Goal: Task Accomplishment & Management: Use online tool/utility

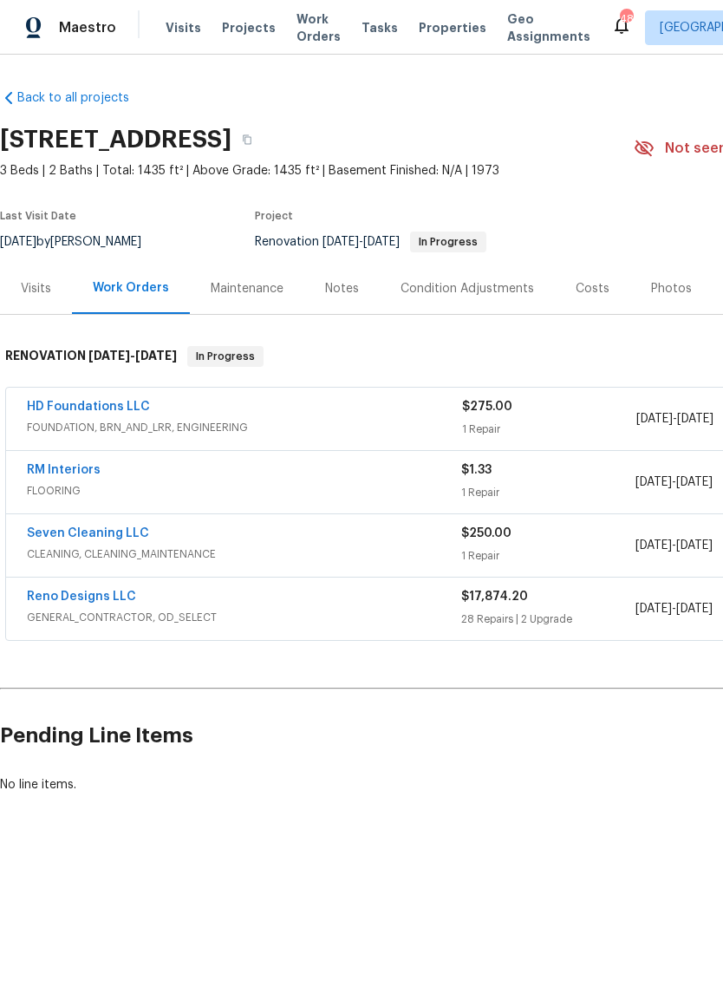
click at [307, 607] on div "Reno Designs LLC" at bounding box center [244, 598] width 435 height 21
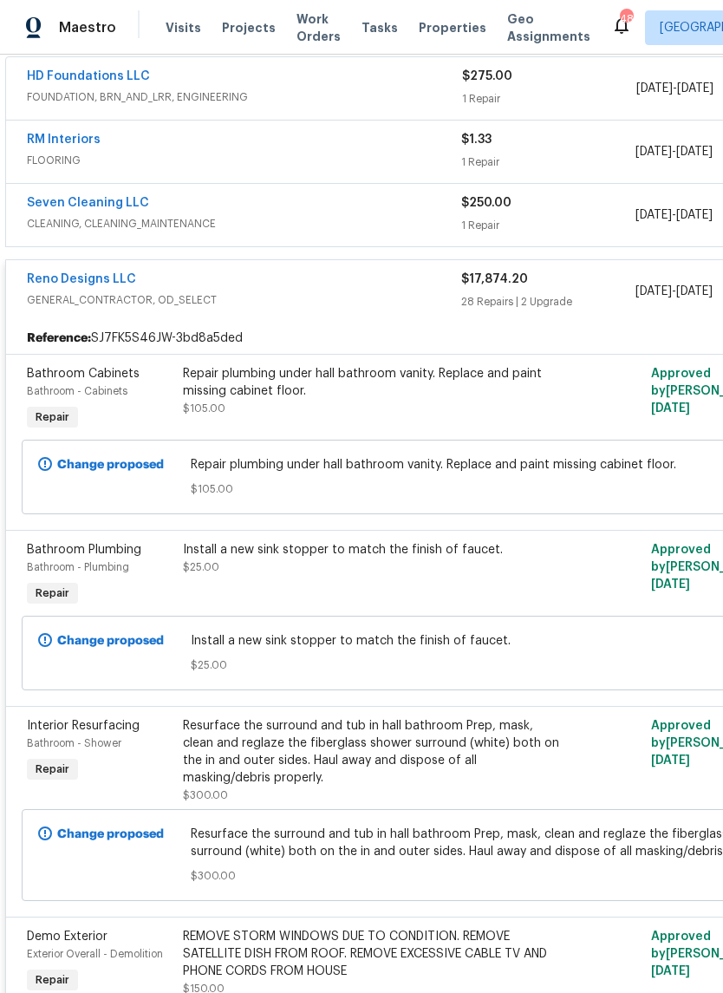
scroll to position [332, 0]
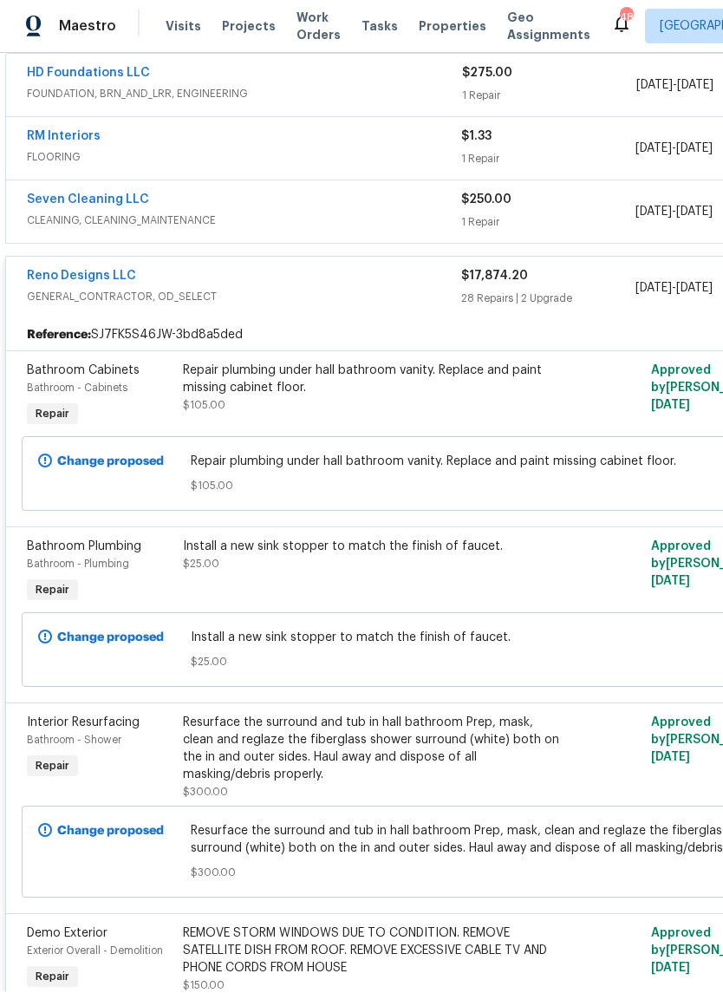
click at [319, 393] on div "Repair plumbing under hall bathroom vanity. Replace and paint missing cabinet f…" at bounding box center [373, 380] width 380 height 35
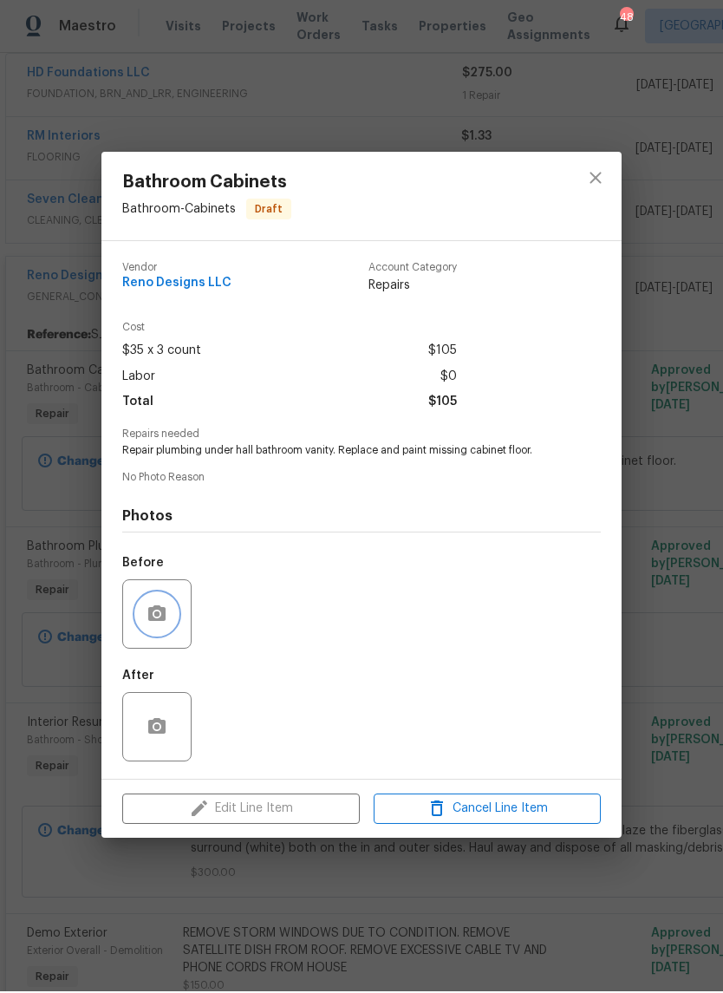
click at [163, 615] on icon "button" at bounding box center [156, 615] width 17 height 16
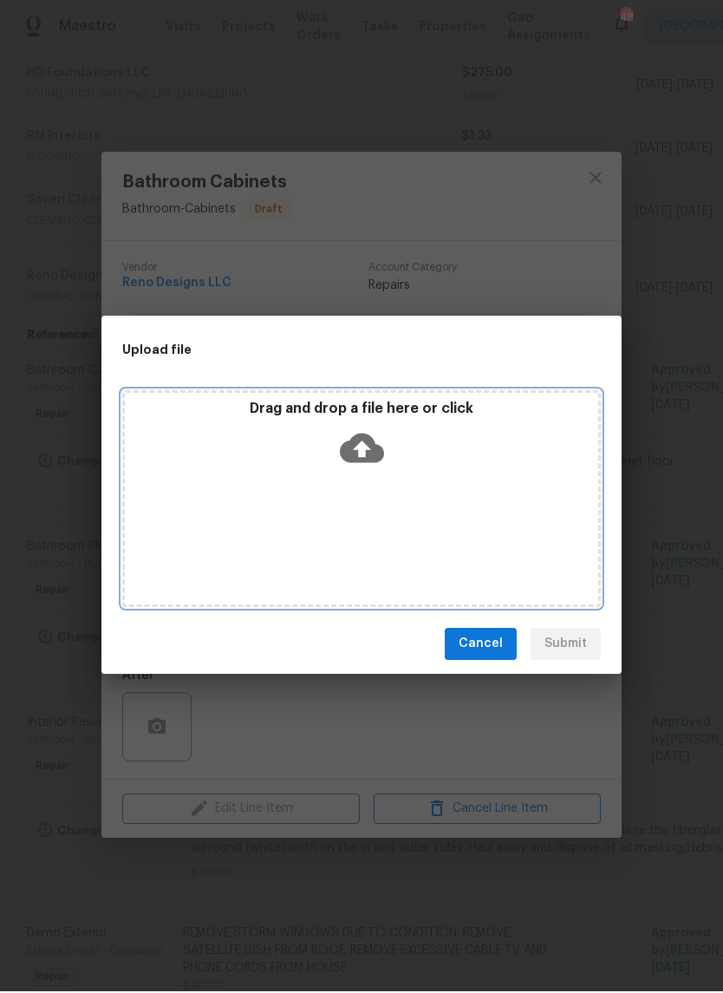
click at [372, 451] on icon at bounding box center [362, 449] width 44 height 29
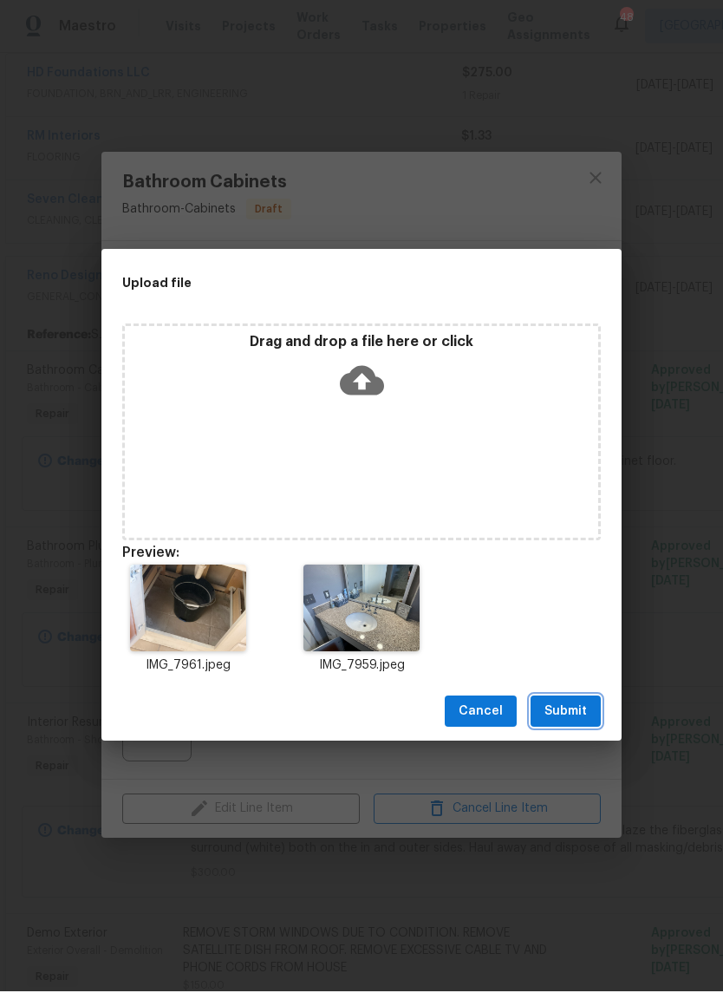
click at [579, 705] on span "Submit" at bounding box center [566, 714] width 43 height 22
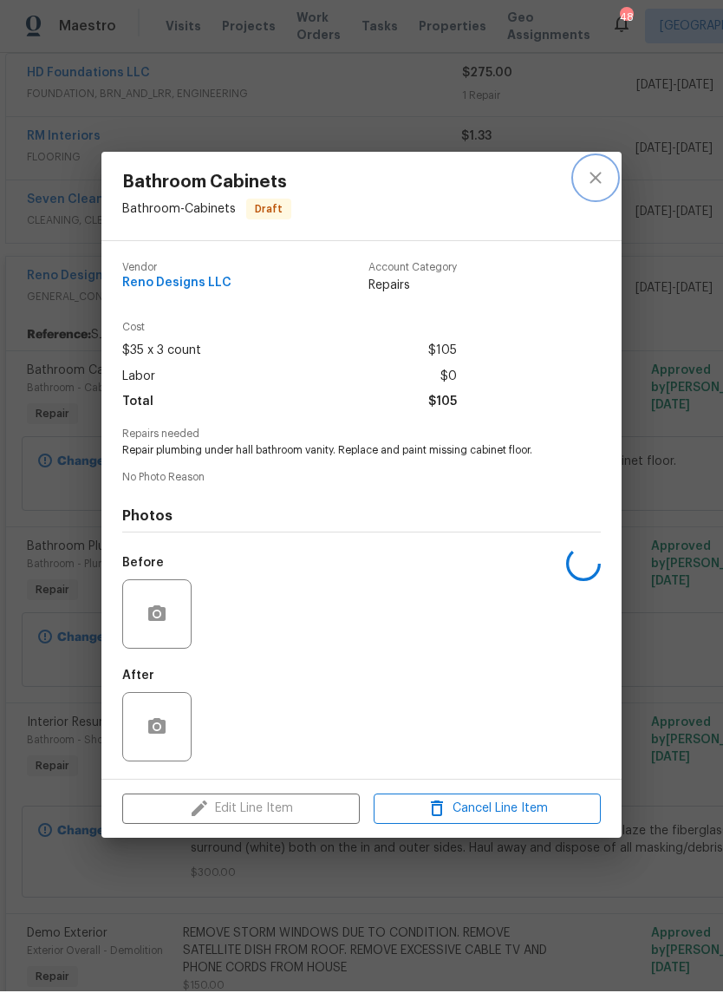
click at [601, 174] on icon "close" at bounding box center [595, 179] width 11 height 11
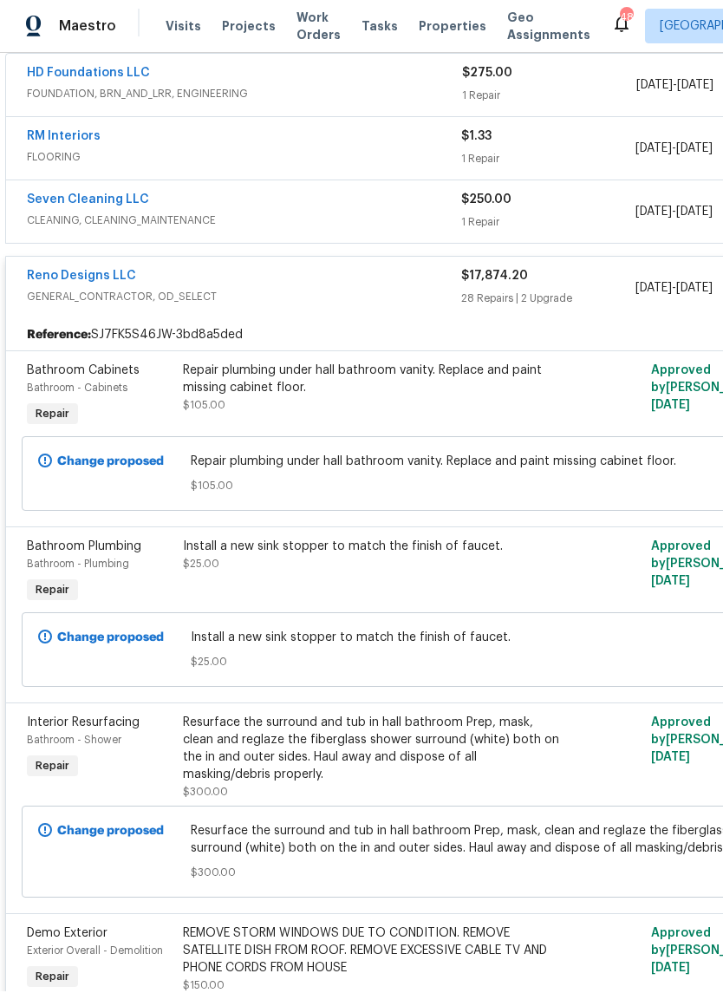
click at [369, 571] on div "Install a new sink stopper to match the finish of faucet. $25.00" at bounding box center [373, 556] width 380 height 35
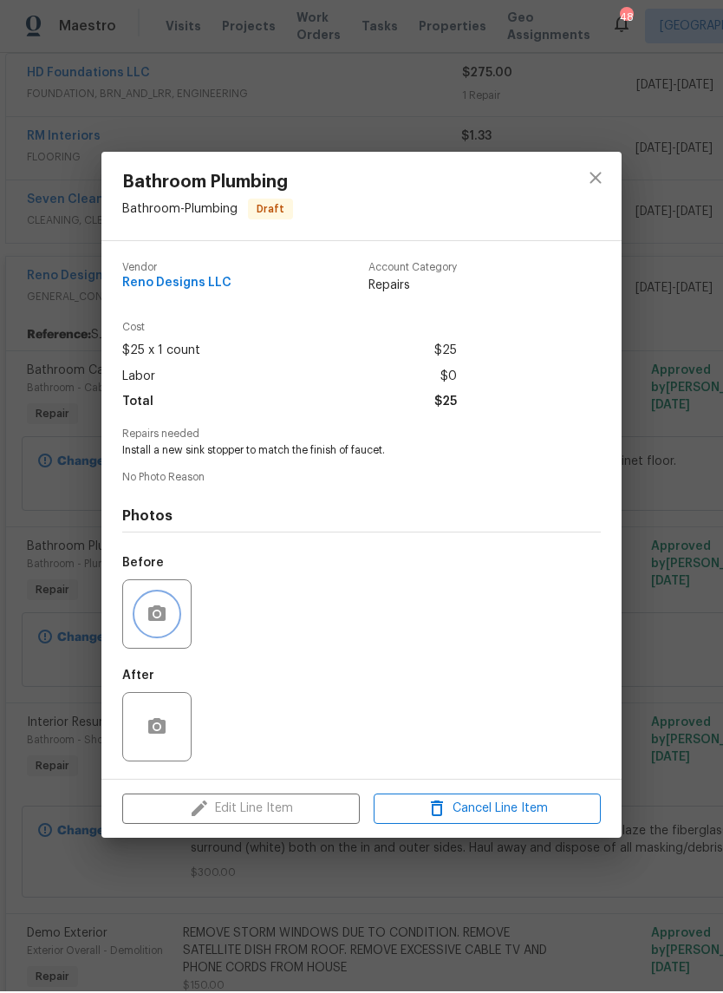
click at [167, 631] on button "button" at bounding box center [157, 616] width 42 height 42
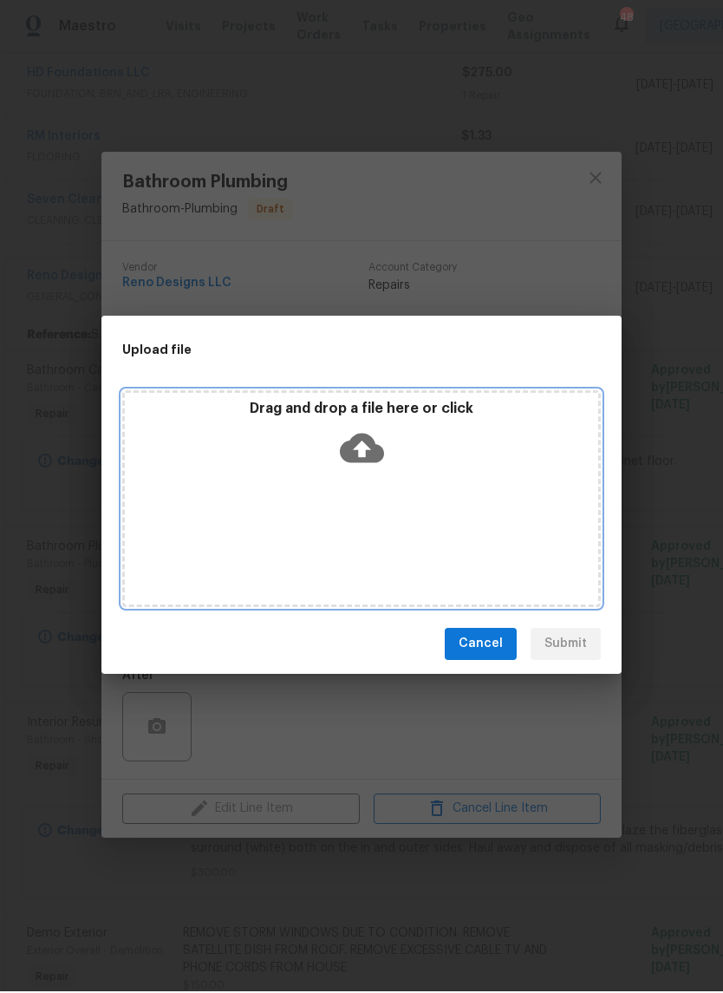
click at [363, 452] on icon at bounding box center [362, 450] width 44 height 44
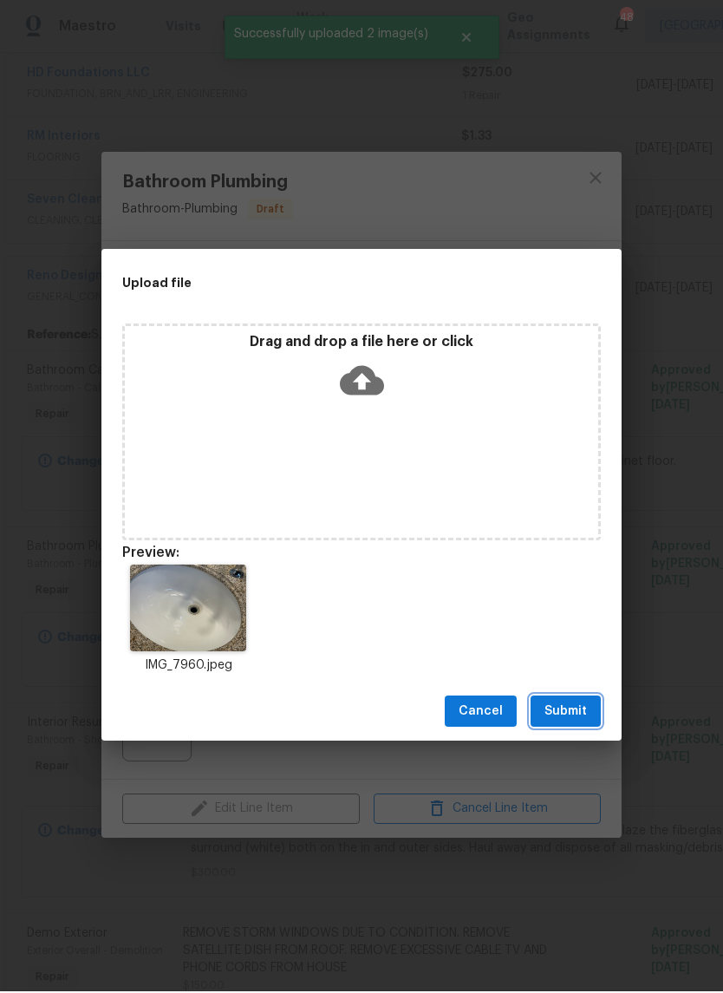
click at [565, 707] on span "Submit" at bounding box center [566, 714] width 43 height 22
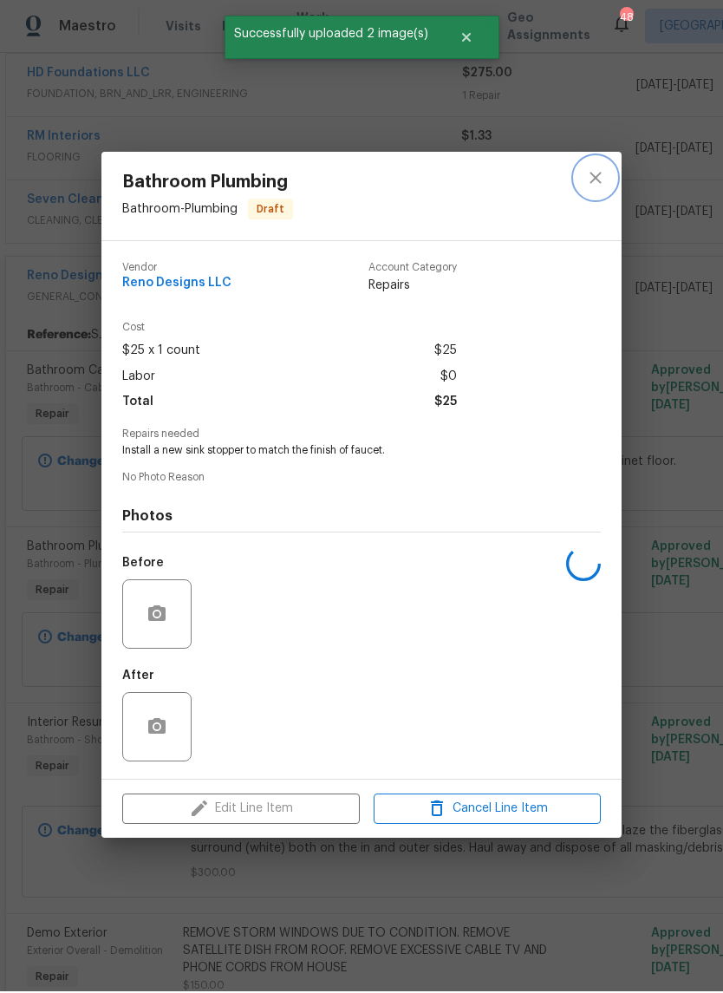
click at [607, 170] on button "close" at bounding box center [596, 180] width 42 height 42
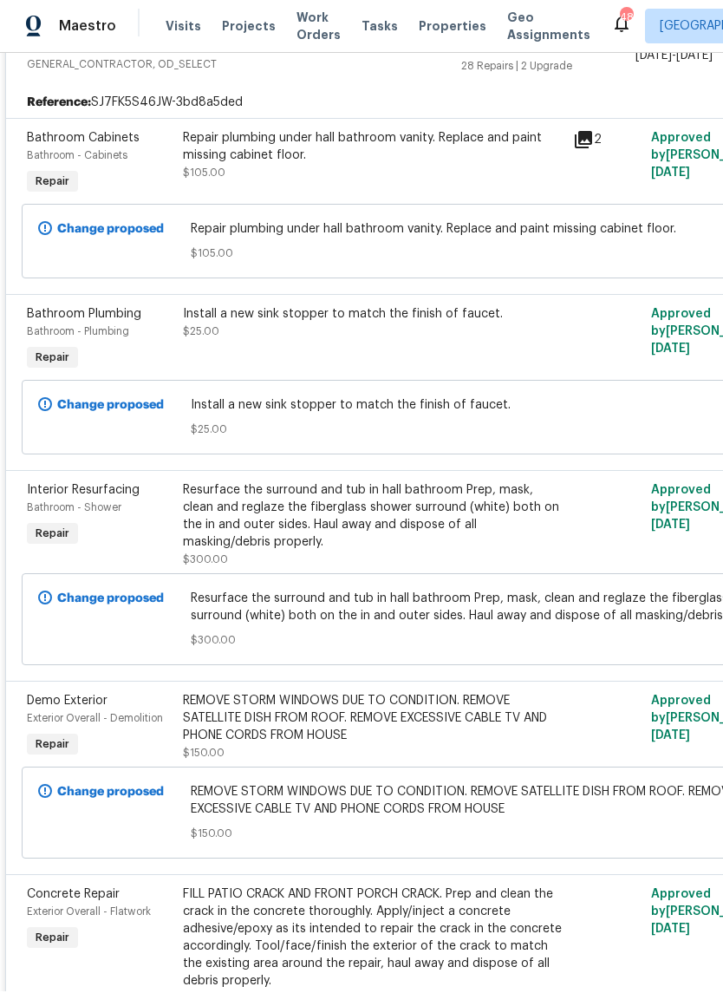
scroll to position [565, 0]
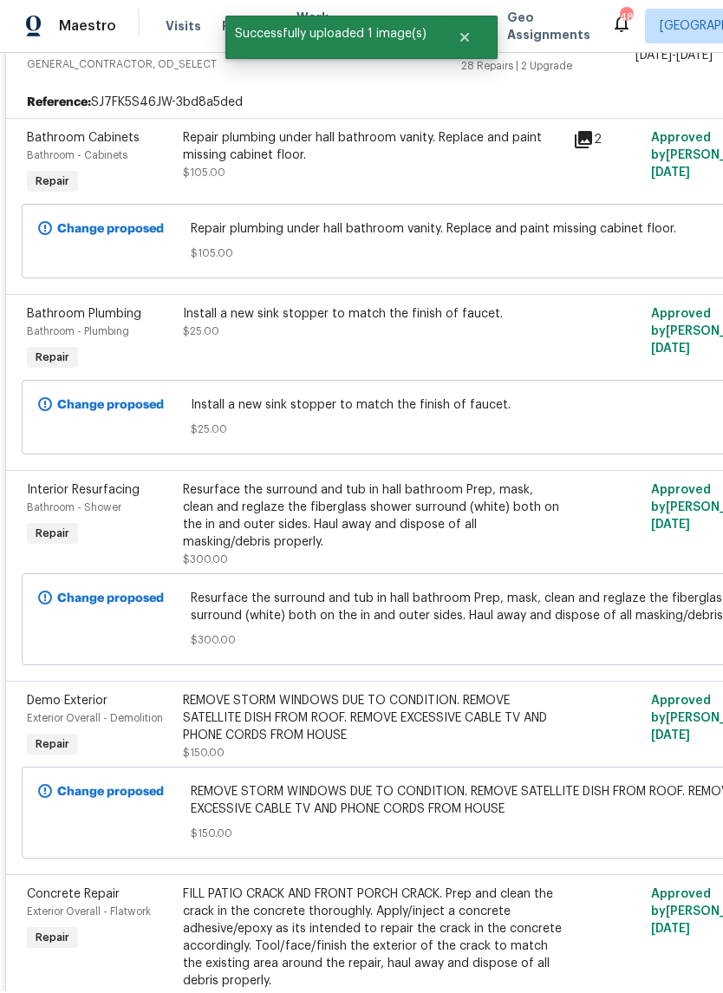
click at [397, 520] on div "Resurface the surround and tub in hall bathroom Prep, mask, clean and reglaze t…" at bounding box center [373, 517] width 380 height 69
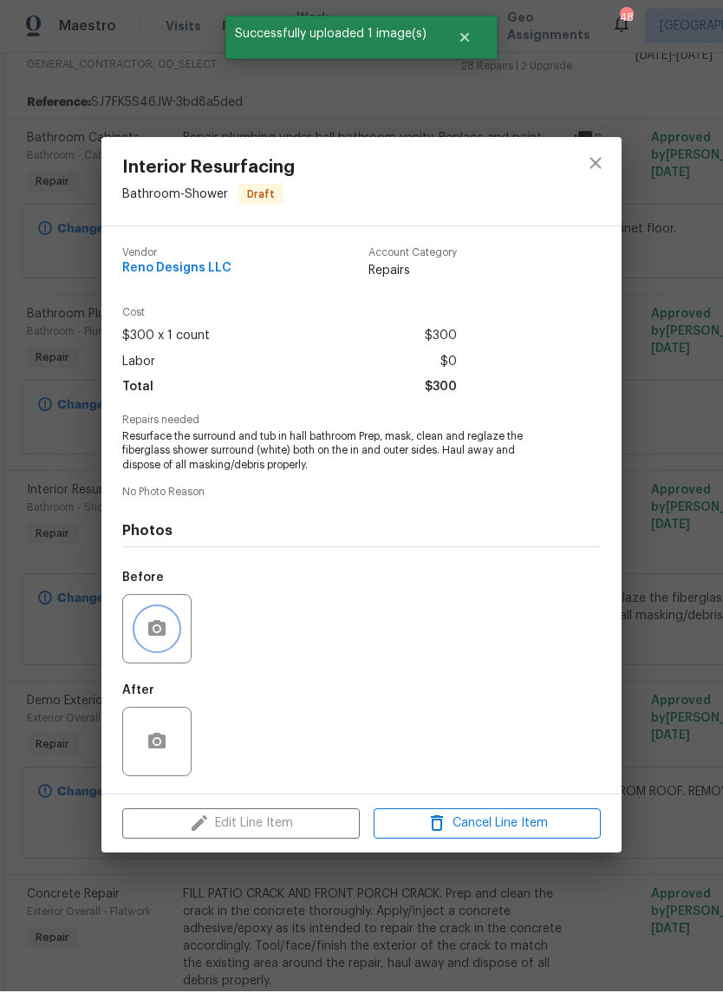
click at [169, 646] on button "button" at bounding box center [157, 631] width 42 height 42
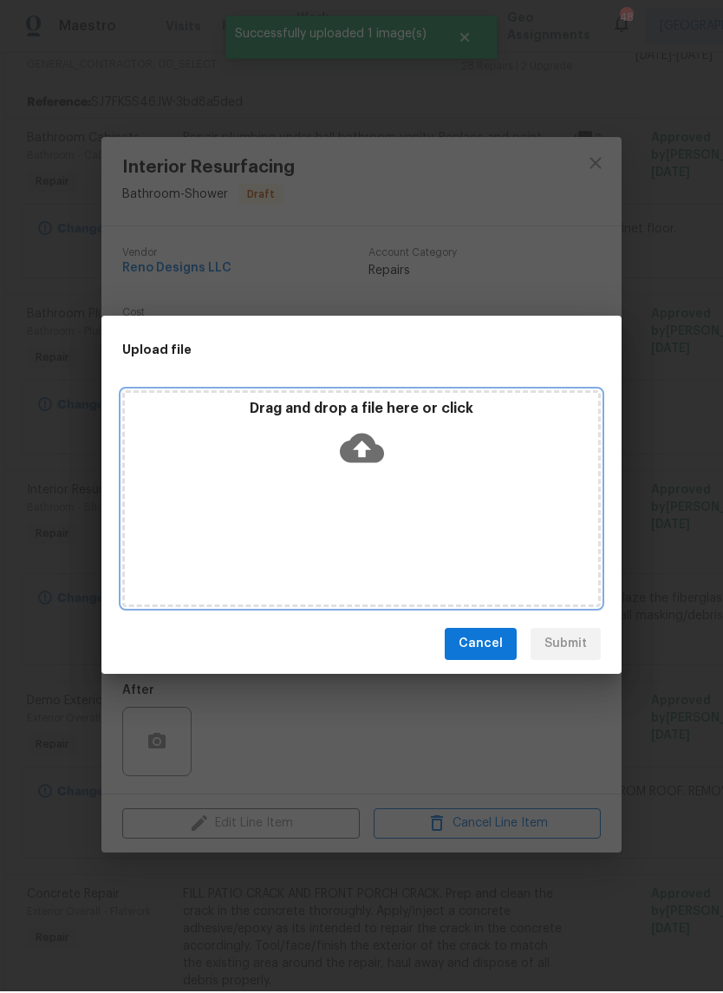
click at [376, 462] on icon at bounding box center [362, 450] width 44 height 44
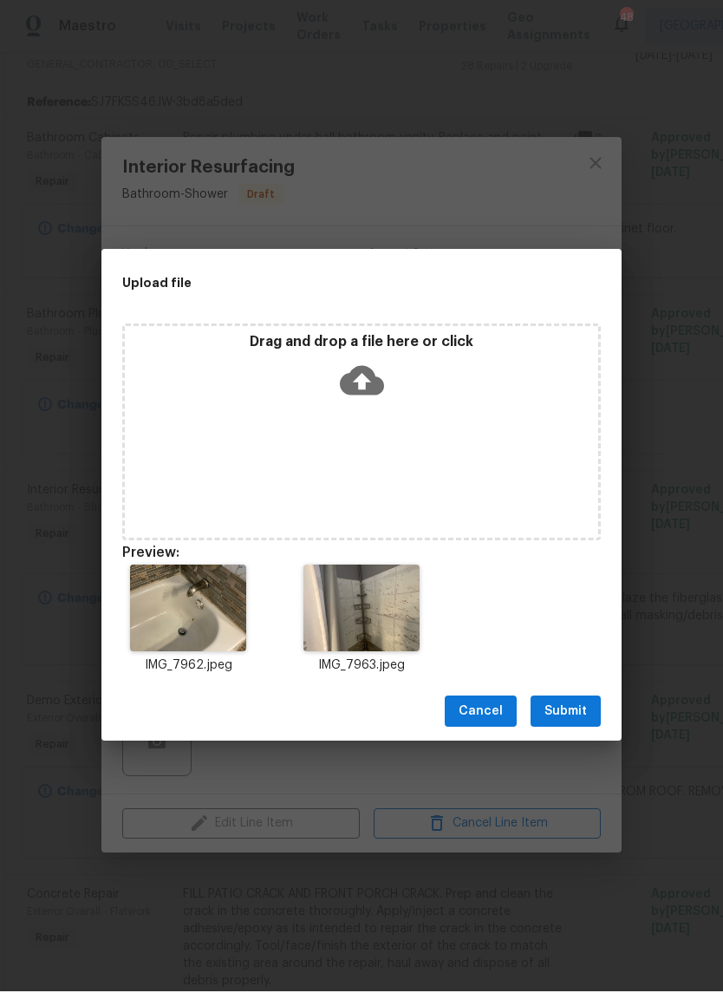
click at [573, 709] on span "Submit" at bounding box center [566, 714] width 43 height 22
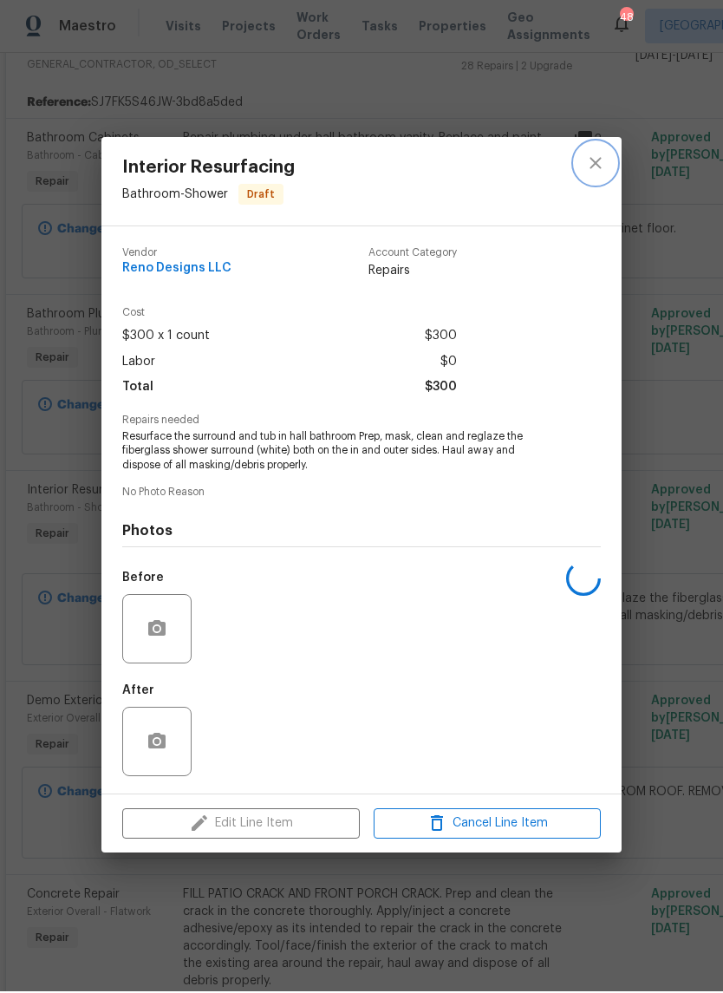
click at [597, 157] on icon "close" at bounding box center [595, 164] width 21 height 21
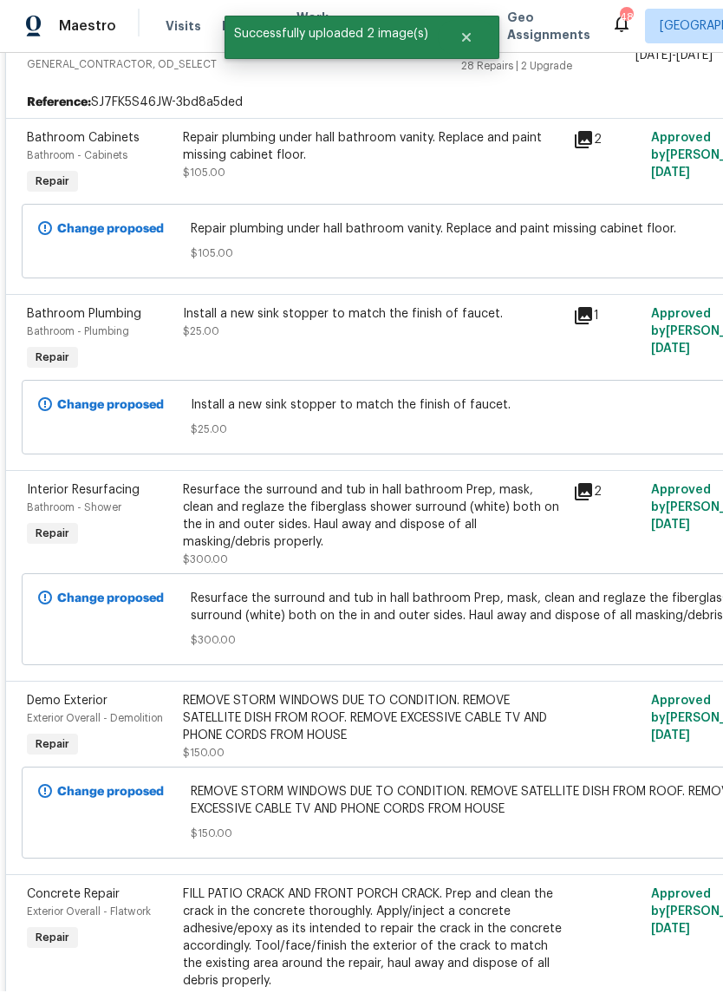
click at [398, 726] on div "REMOVE STORM WINDOWS DUE TO CONDITION. REMOVE SATELLITE DISH FROM ROOF. REMOVE …" at bounding box center [373, 720] width 380 height 52
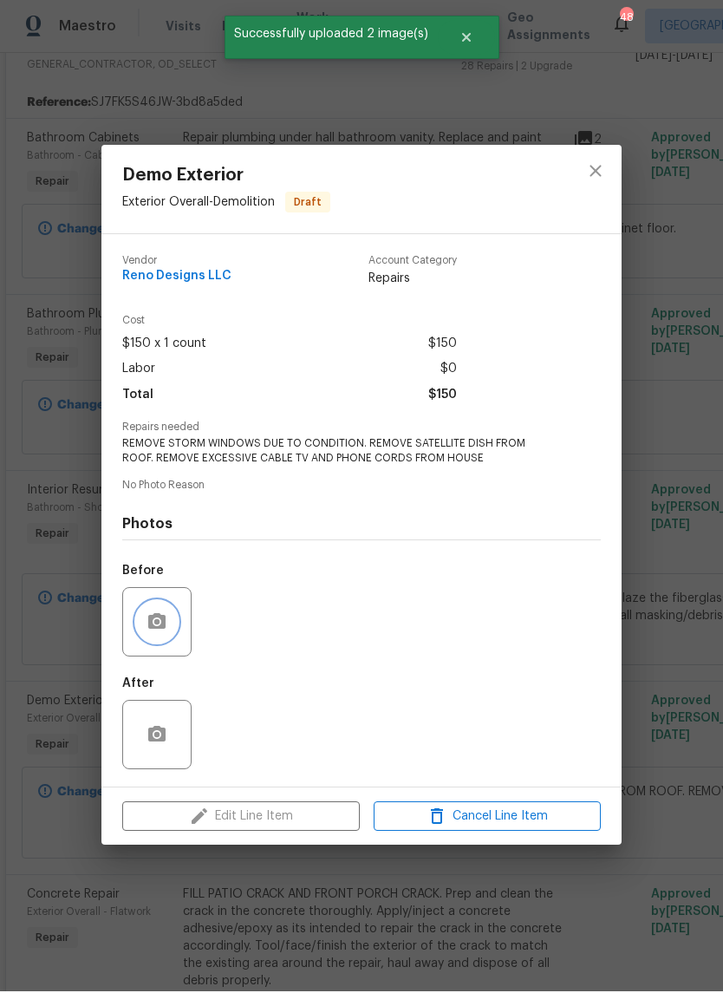
click at [176, 620] on button "button" at bounding box center [157, 624] width 42 height 42
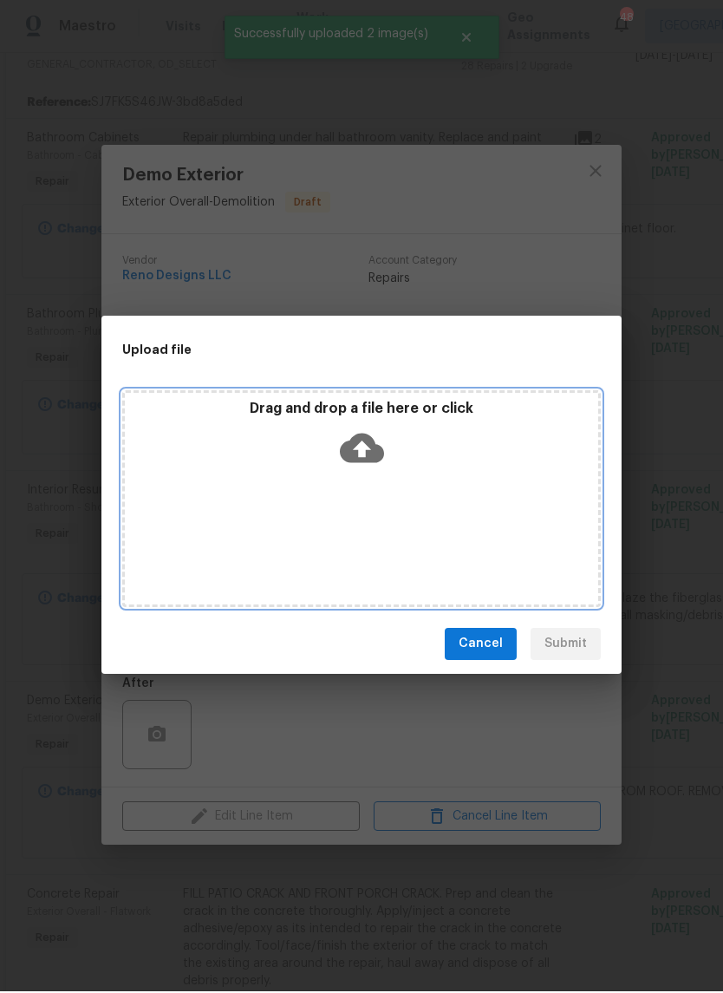
click at [374, 447] on icon at bounding box center [362, 449] width 44 height 29
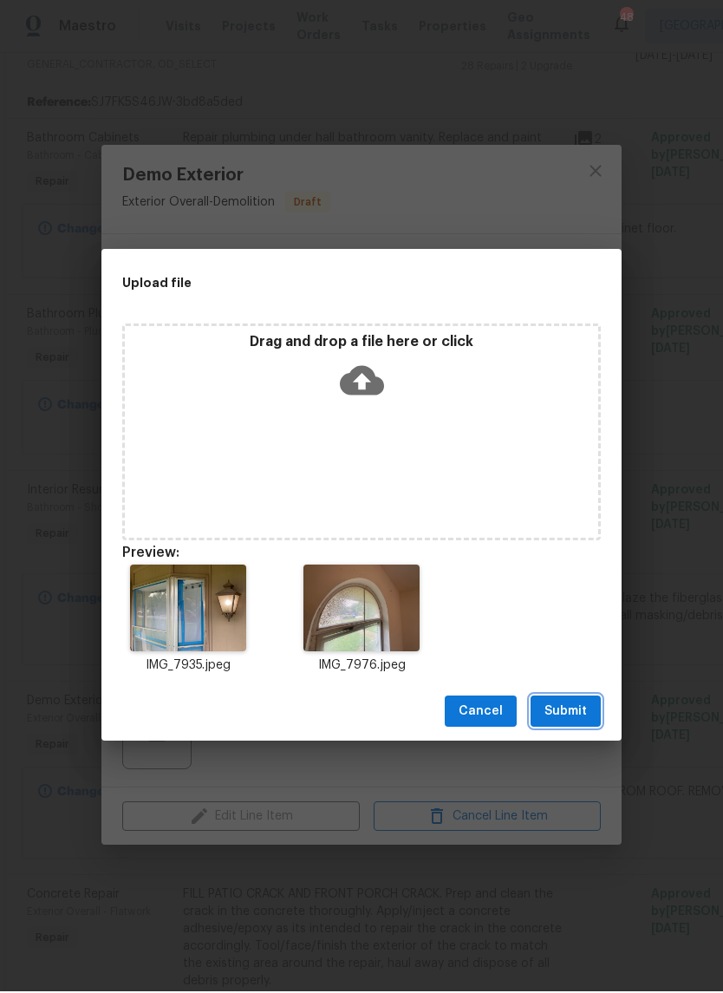
click at [579, 707] on span "Submit" at bounding box center [566, 714] width 43 height 22
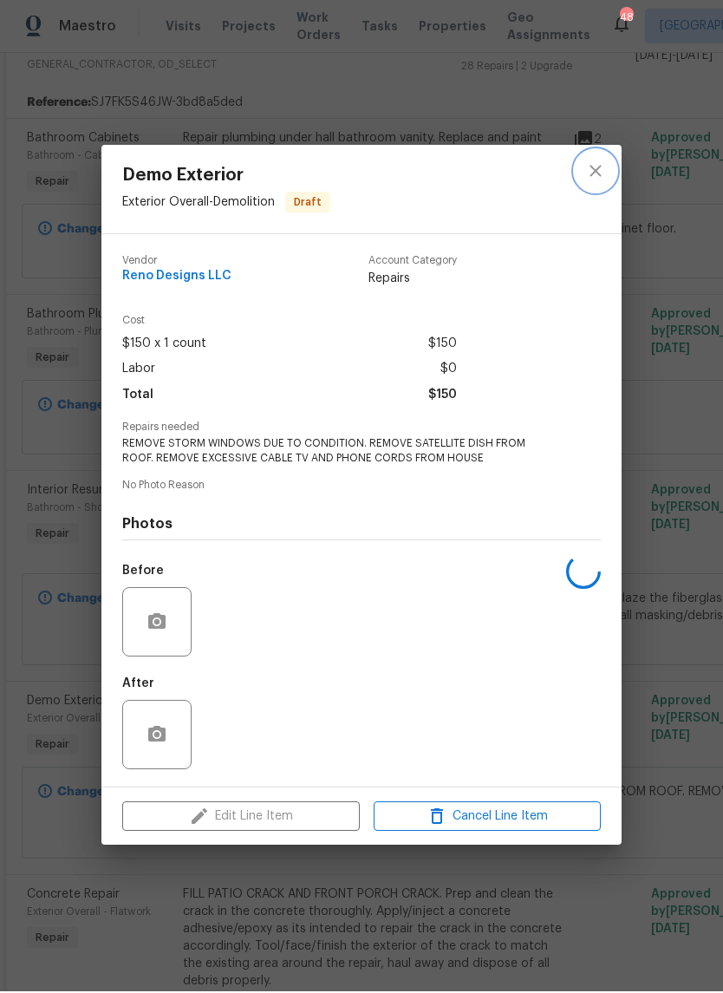
click at [614, 160] on button "close" at bounding box center [596, 173] width 42 height 42
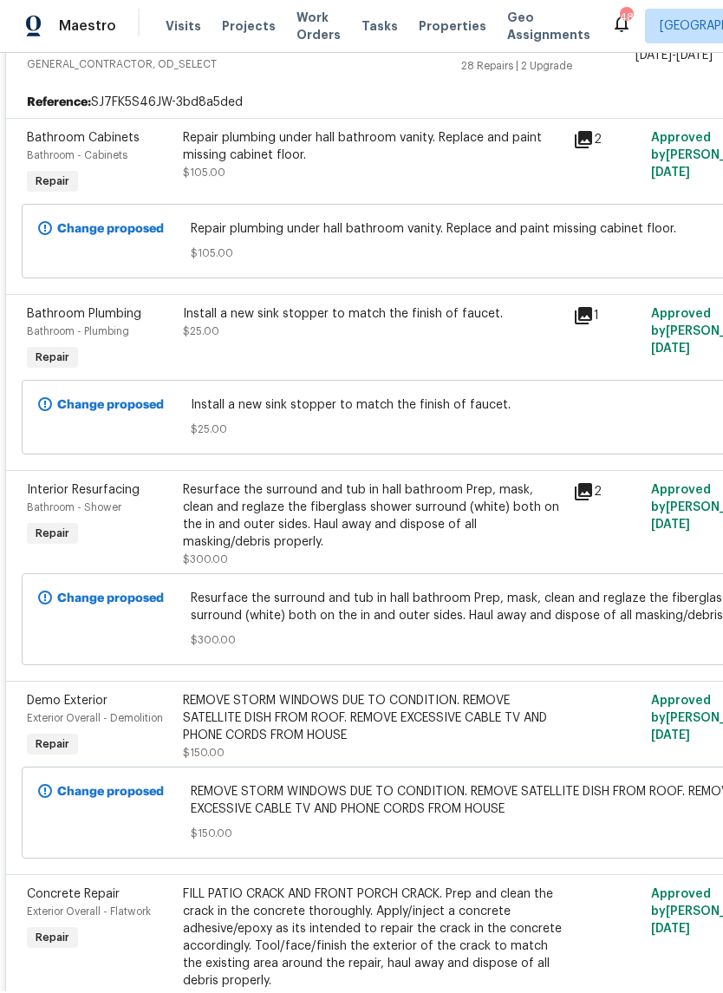
click at [433, 732] on div "REMOVE STORM WINDOWS DUE TO CONDITION. REMOVE SATELLITE DISH FROM ROOF. REMOVE …" at bounding box center [373, 720] width 380 height 52
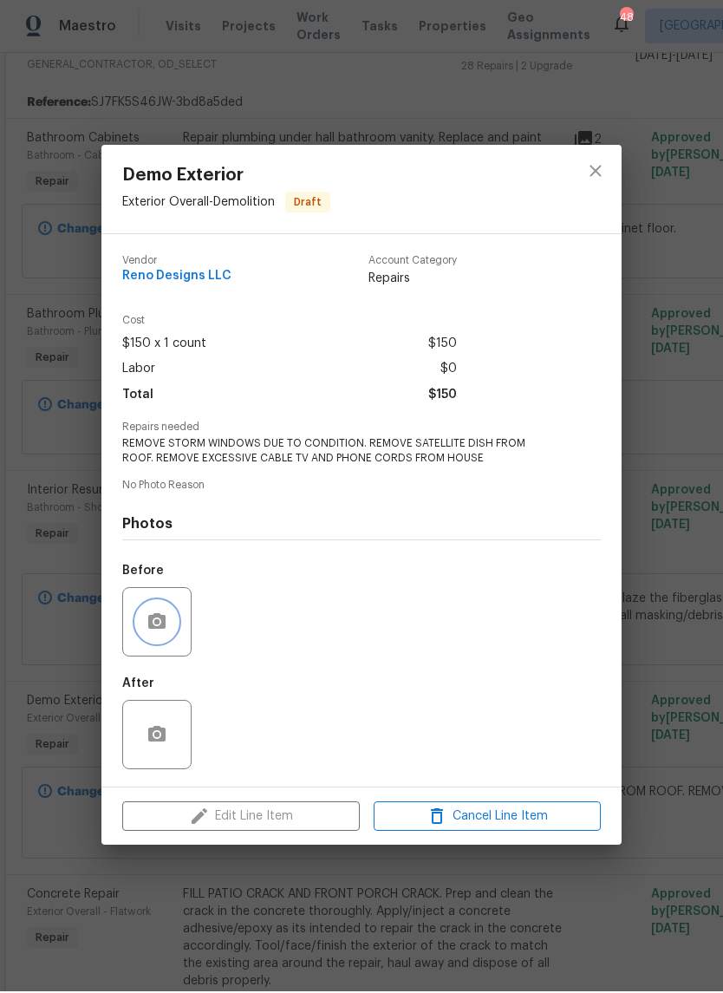
click at [160, 643] on button "button" at bounding box center [157, 624] width 42 height 42
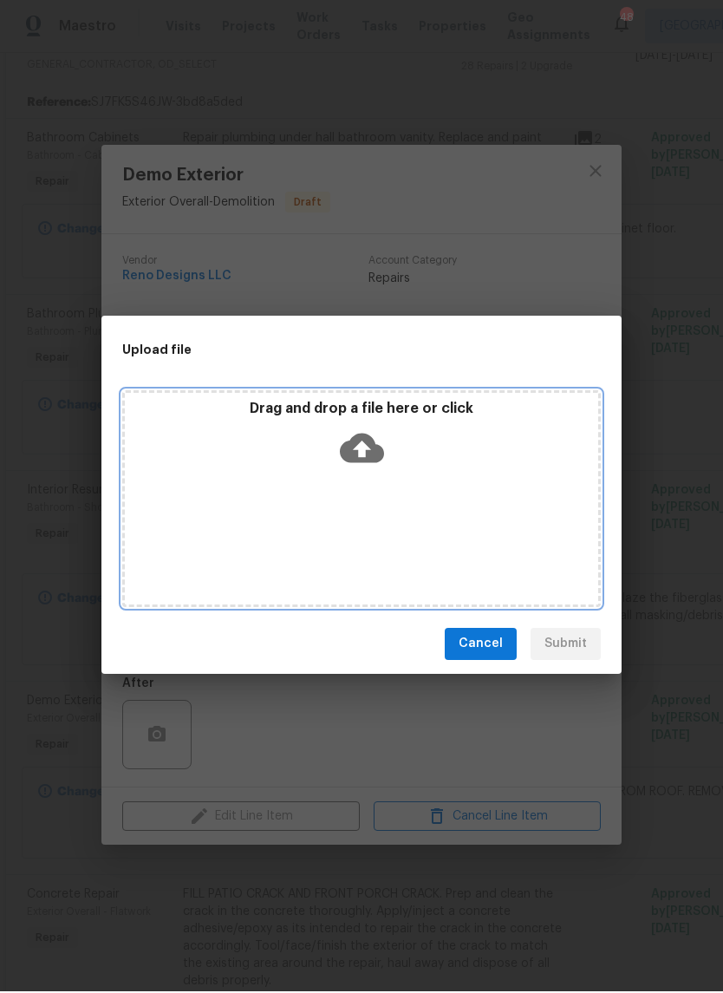
click at [376, 448] on icon at bounding box center [362, 449] width 44 height 29
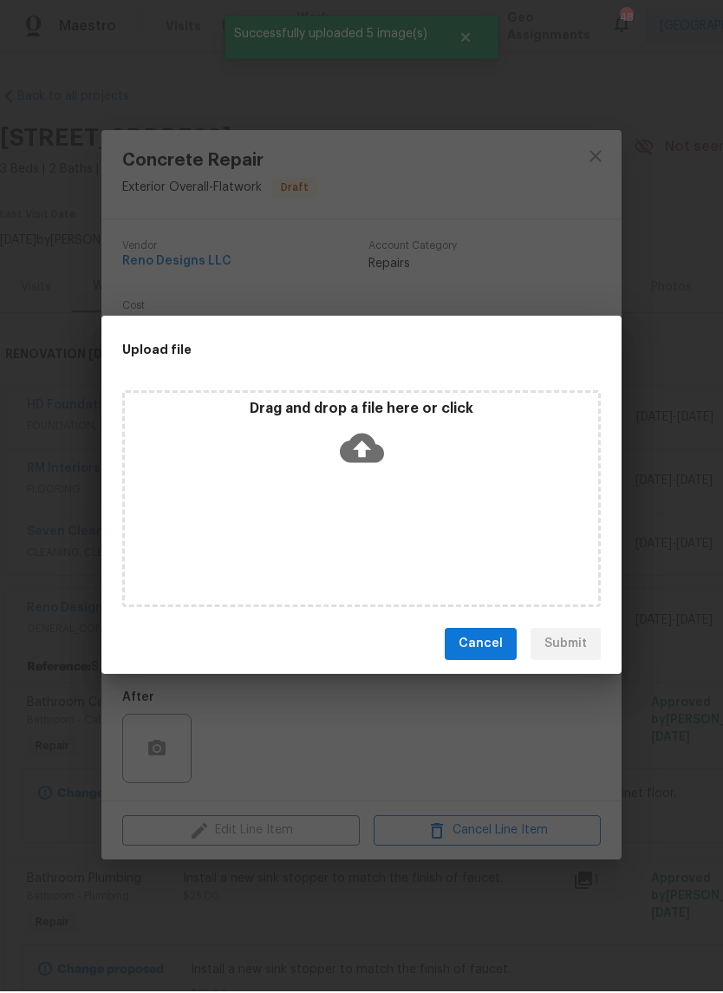
scroll to position [880, 3]
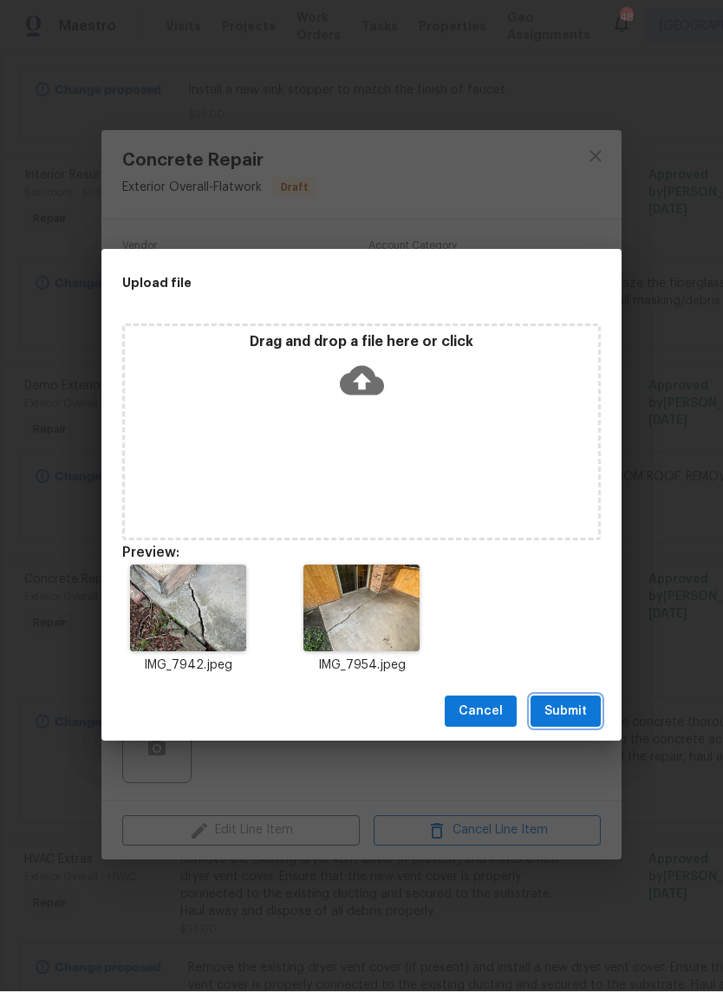
click at [564, 724] on button "Submit" at bounding box center [566, 713] width 70 height 32
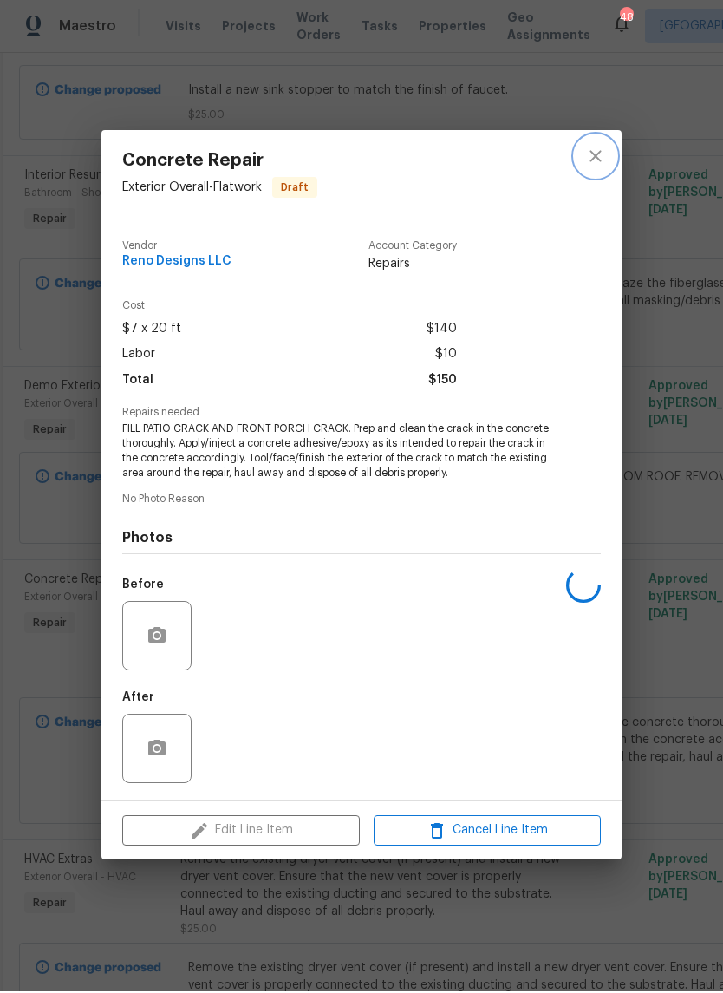
click at [598, 147] on icon "close" at bounding box center [595, 157] width 21 height 21
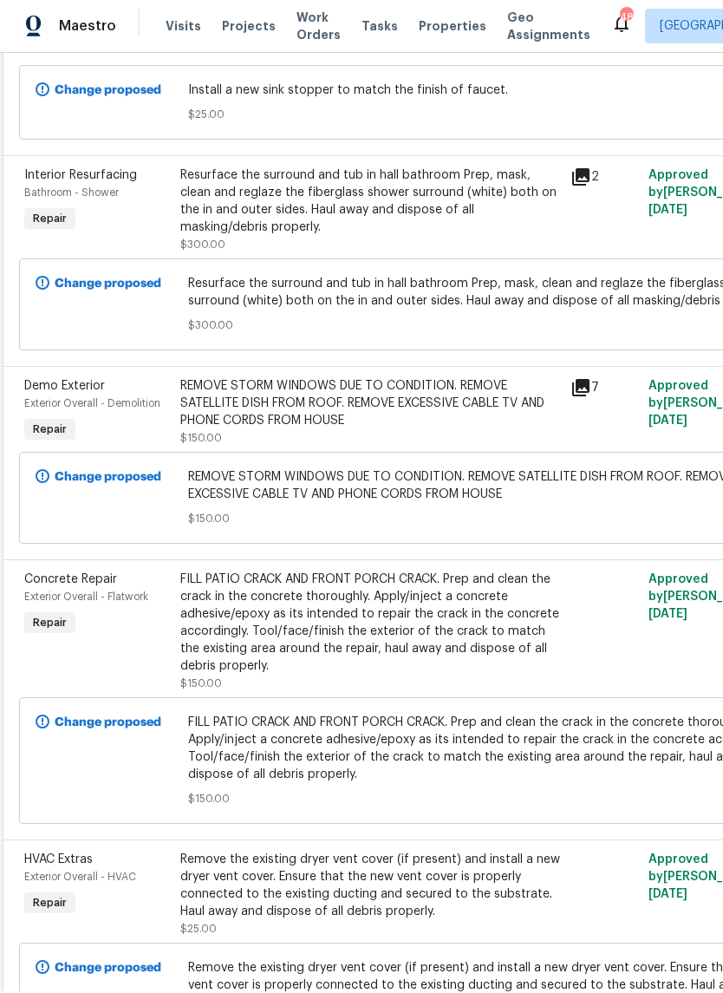
click at [626, 708] on div "Change proposed FILL PATIO CRACK AND FRONT PORCH CRACK. Prep and clean the crac…" at bounding box center [487, 762] width 937 height 127
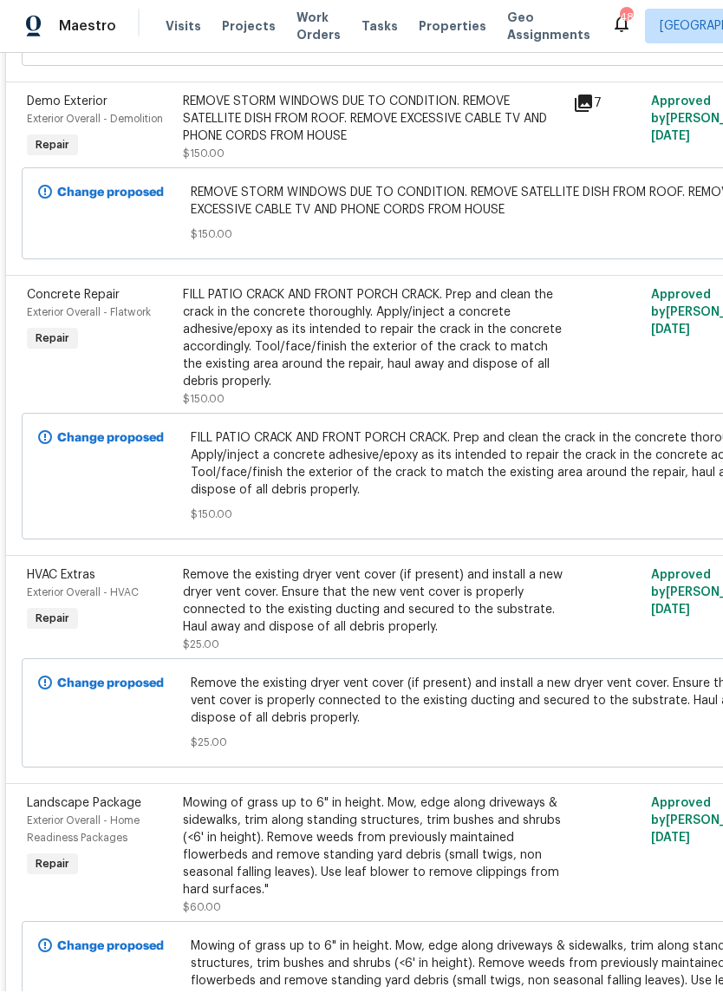
scroll to position [1175, 0]
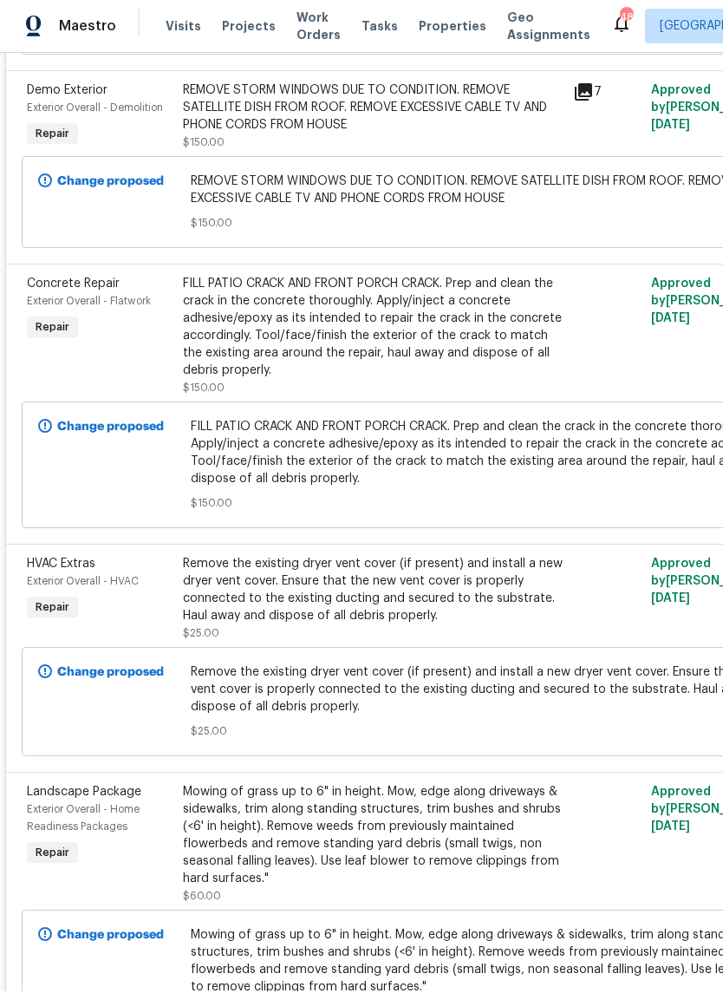
click at [461, 594] on div "Remove the existing dryer vent cover (if present) and install a new dryer vent …" at bounding box center [373, 591] width 380 height 69
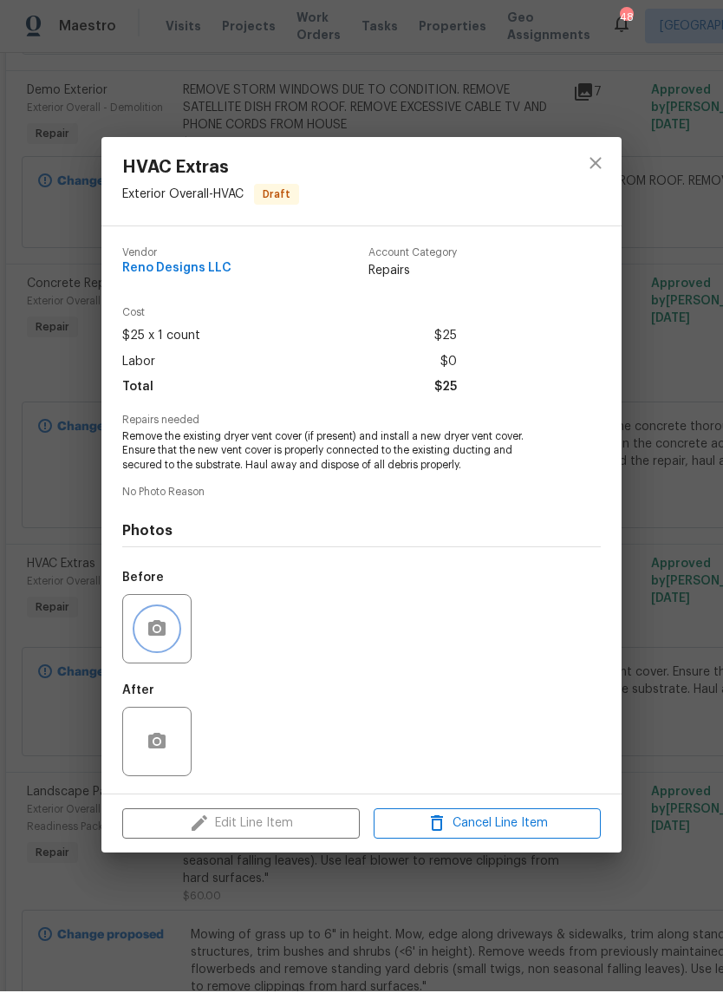
click at [175, 635] on button "button" at bounding box center [157, 631] width 42 height 42
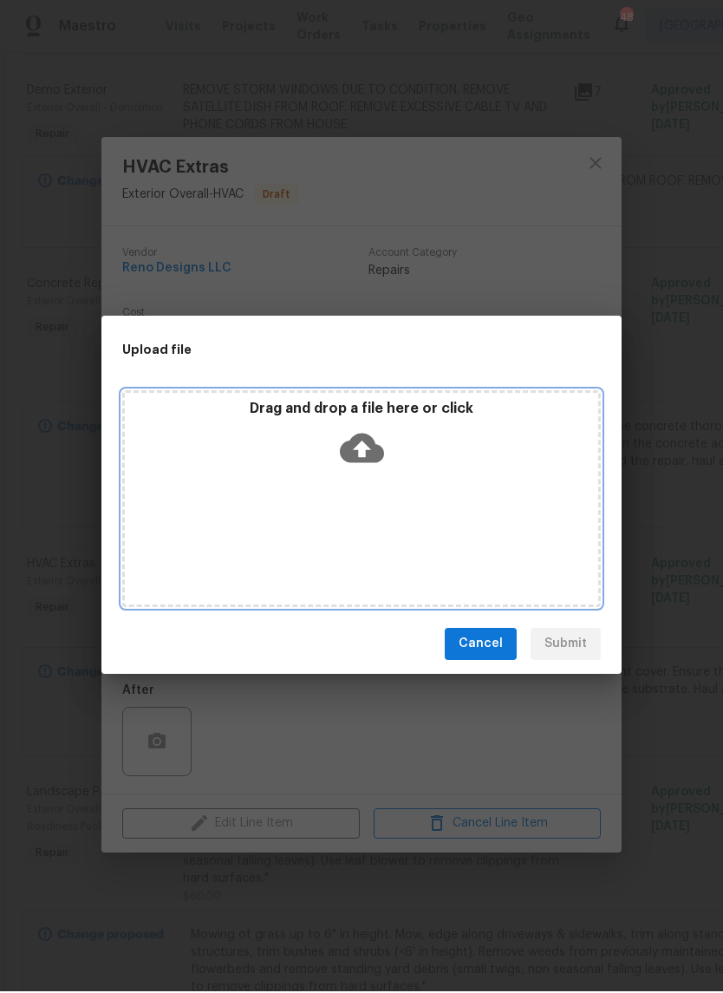
click at [381, 449] on icon at bounding box center [362, 449] width 44 height 29
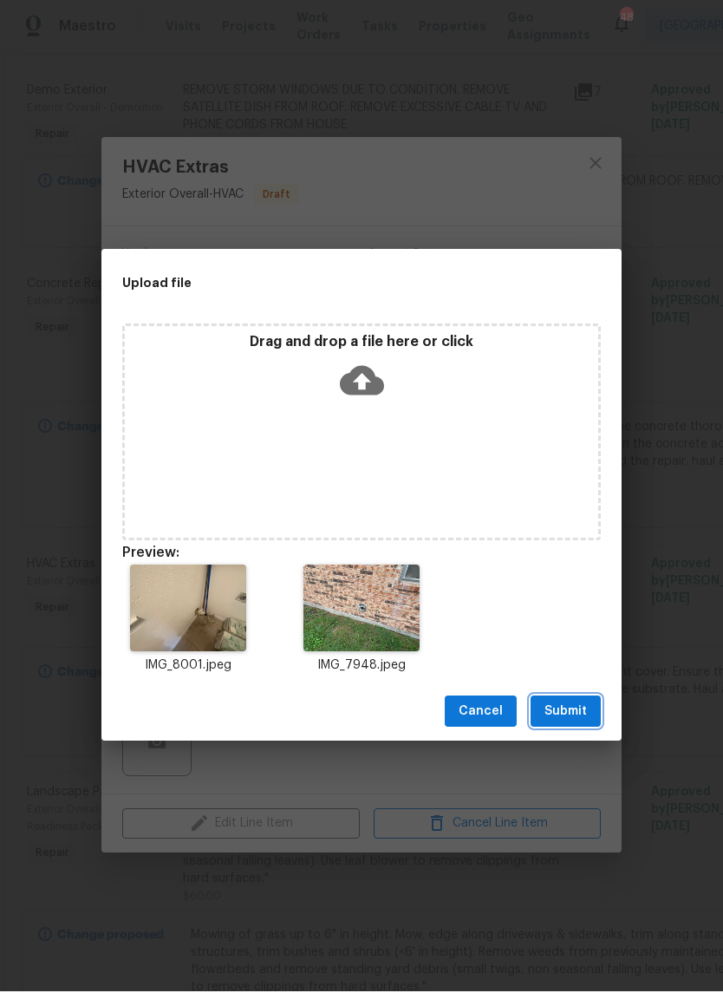
click at [579, 711] on span "Submit" at bounding box center [566, 714] width 43 height 22
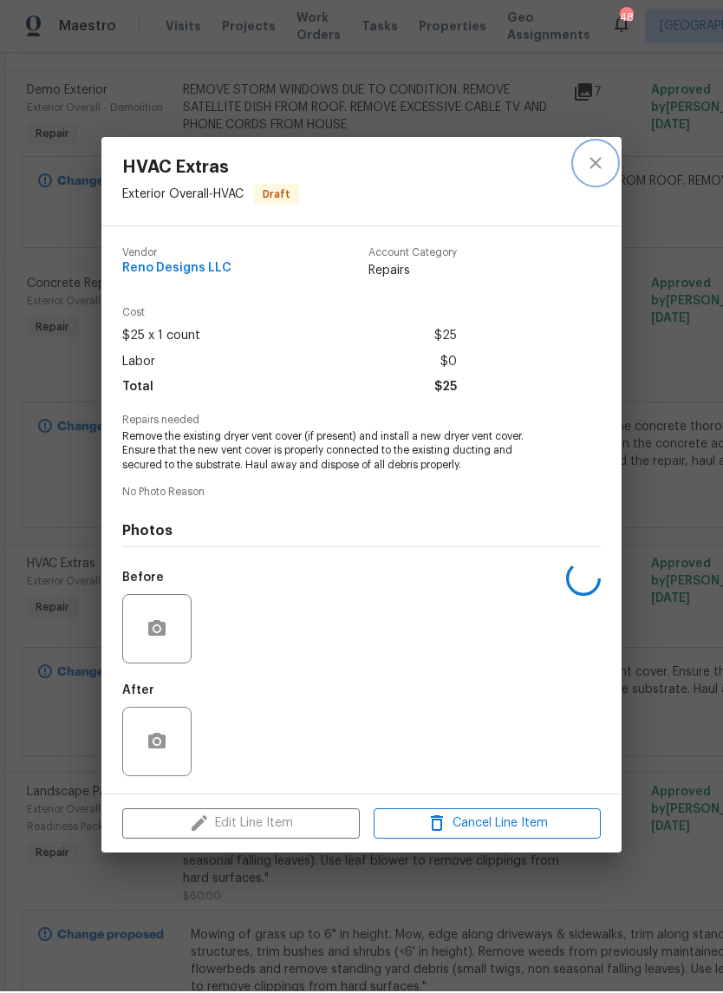
click at [604, 157] on icon "close" at bounding box center [595, 164] width 21 height 21
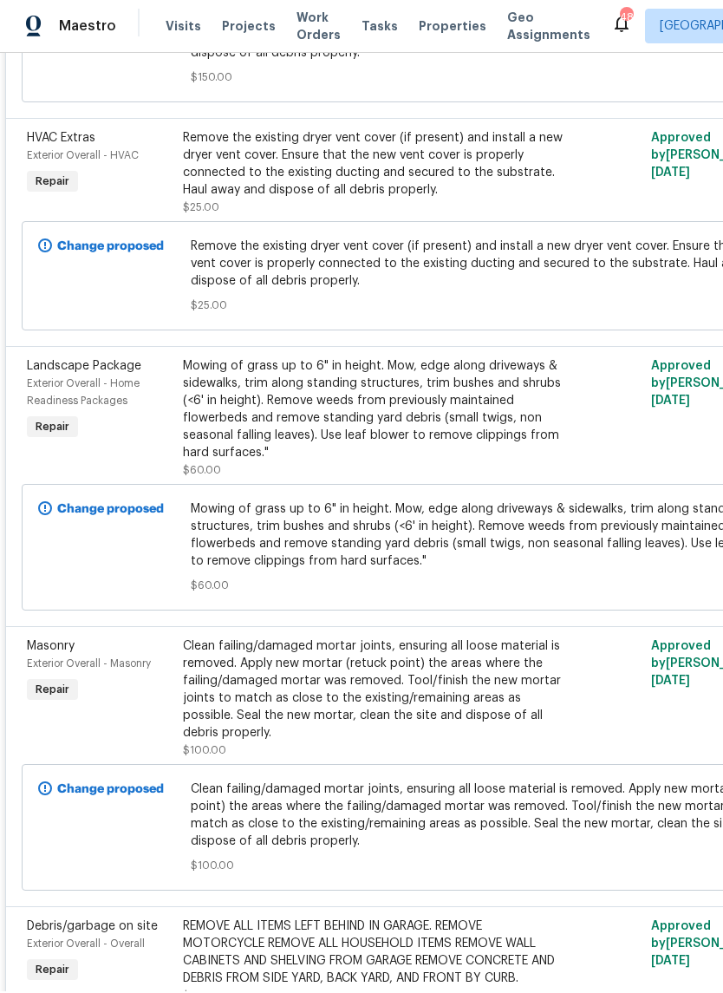
scroll to position [1603, 0]
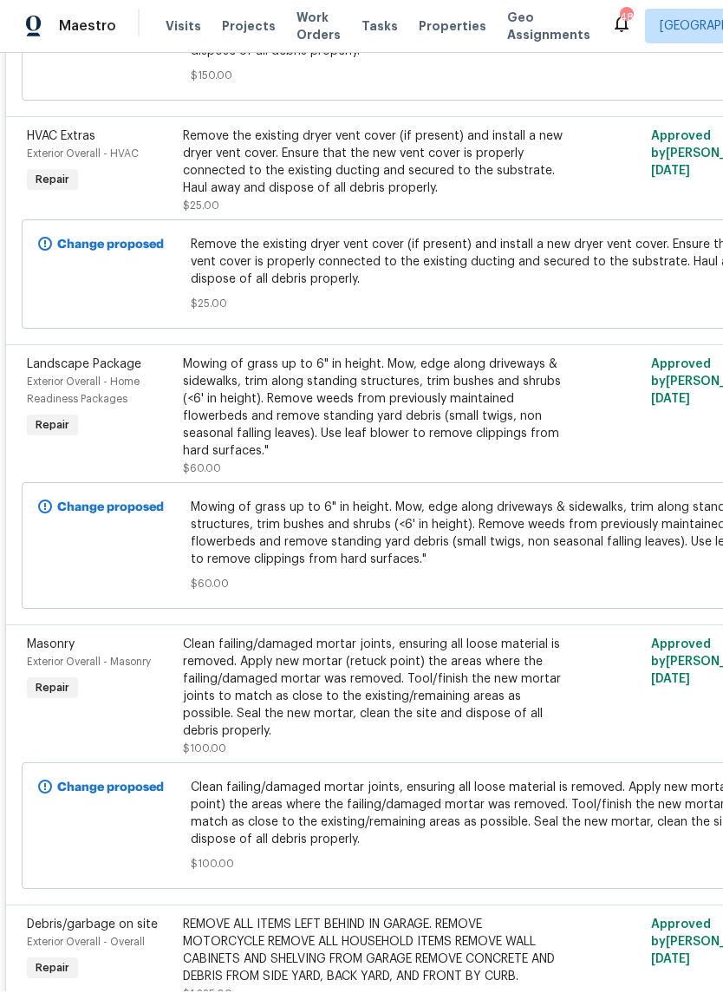
click at [440, 701] on div "Clean failing/damaged mortar joints, ensuring all loose material is removed. Ap…" at bounding box center [373, 690] width 380 height 104
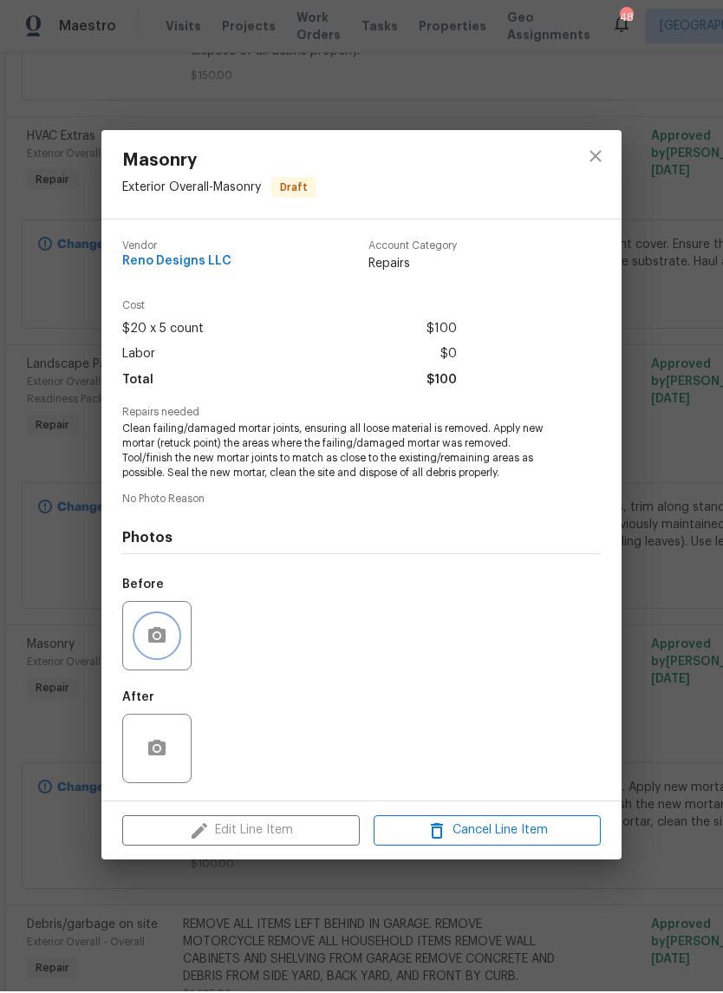
click at [176, 645] on button "button" at bounding box center [157, 638] width 42 height 42
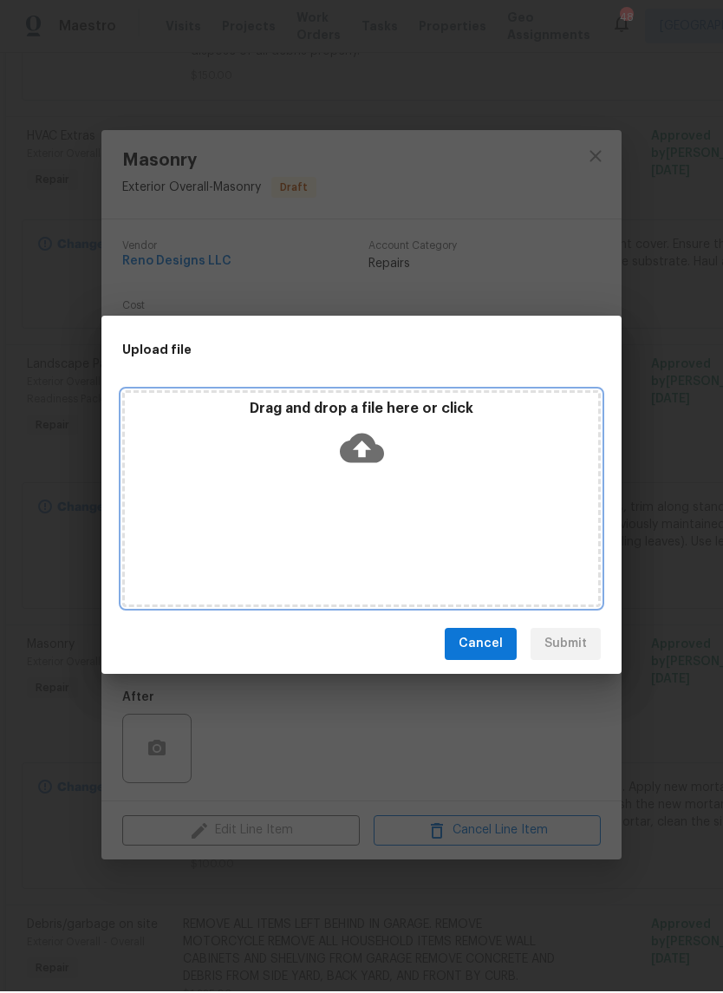
click at [356, 456] on icon at bounding box center [362, 449] width 44 height 29
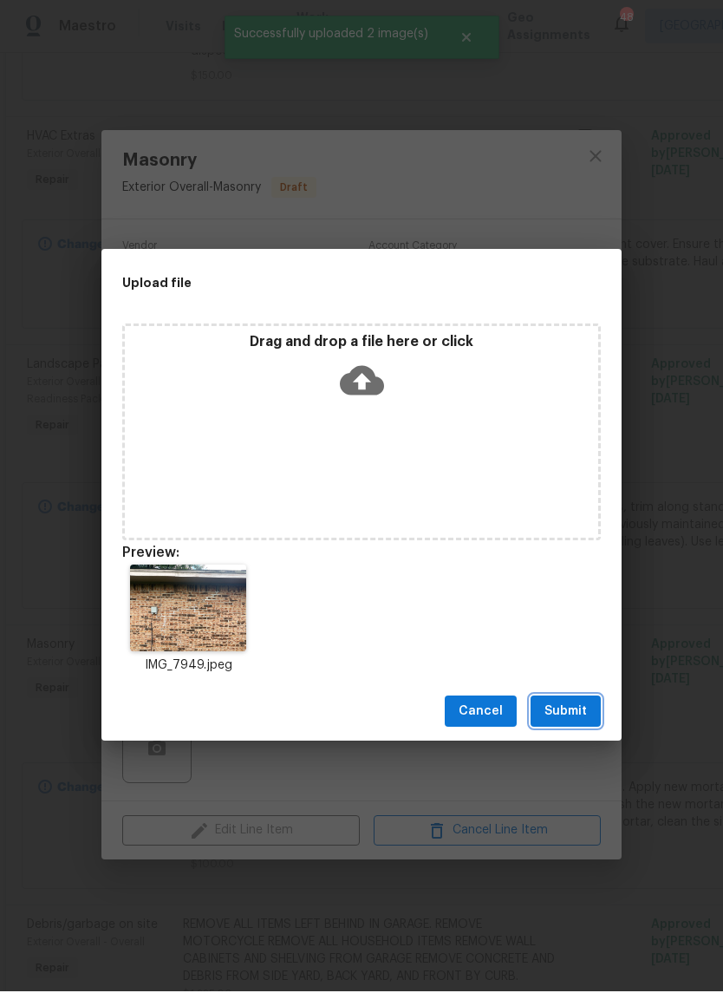
click at [566, 712] on span "Submit" at bounding box center [566, 714] width 43 height 22
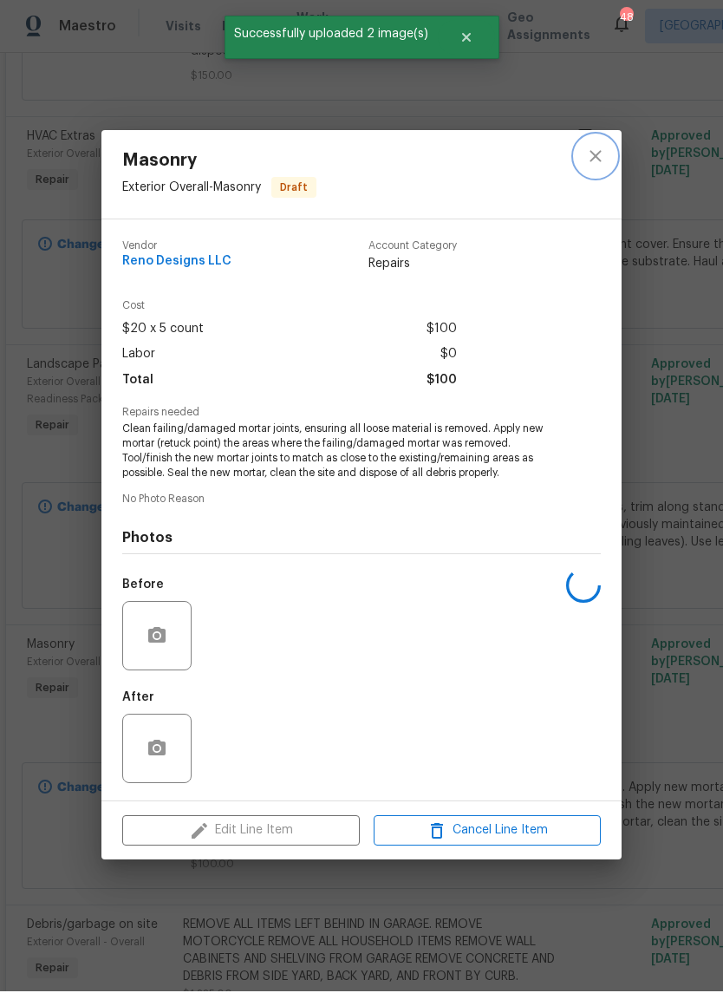
click at [600, 155] on icon "close" at bounding box center [595, 157] width 21 height 21
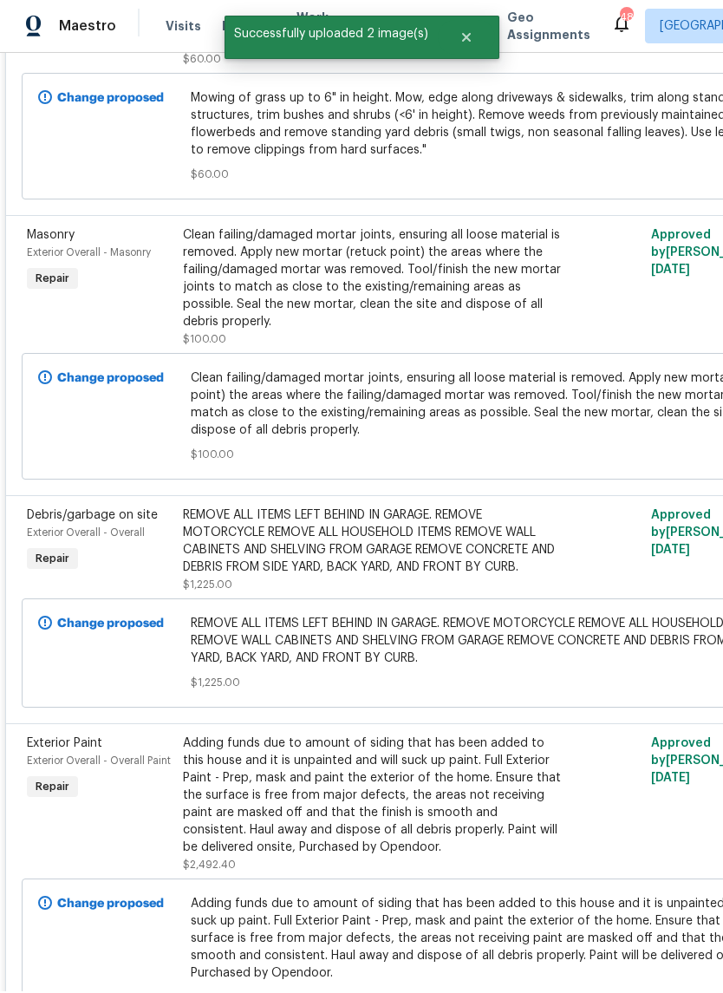
scroll to position [2012, 0]
click at [421, 553] on div "REMOVE ALL ITEMS LEFT BEHIND IN GARAGE. REMOVE MOTORCYCLE REMOVE ALL HOUSEHOLD …" at bounding box center [373, 542] width 380 height 69
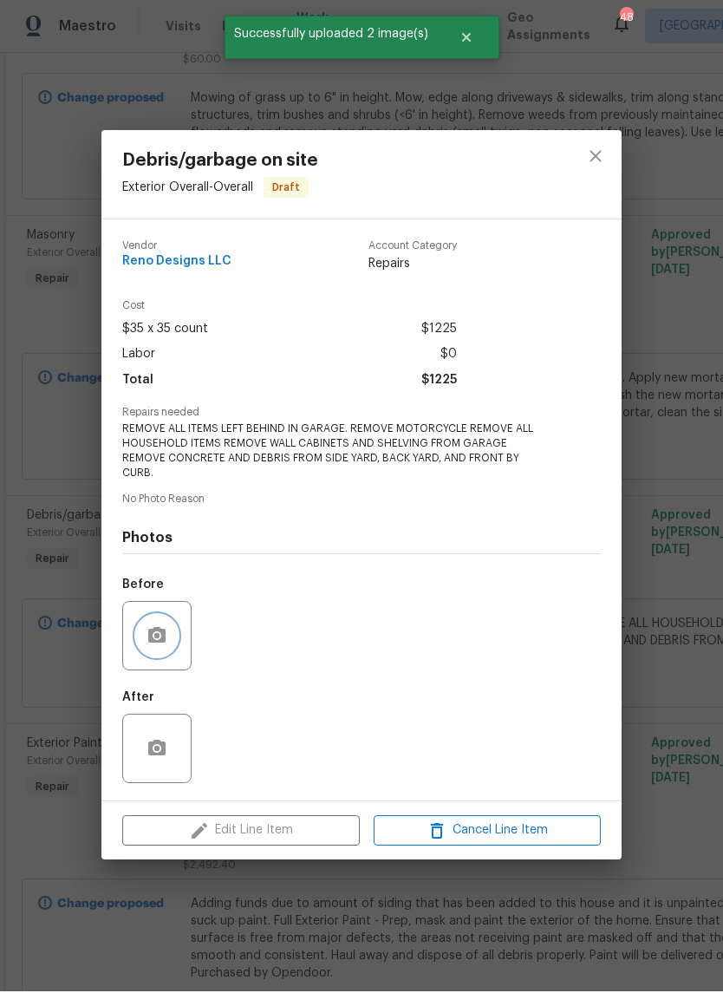
click at [163, 645] on button "button" at bounding box center [157, 638] width 42 height 42
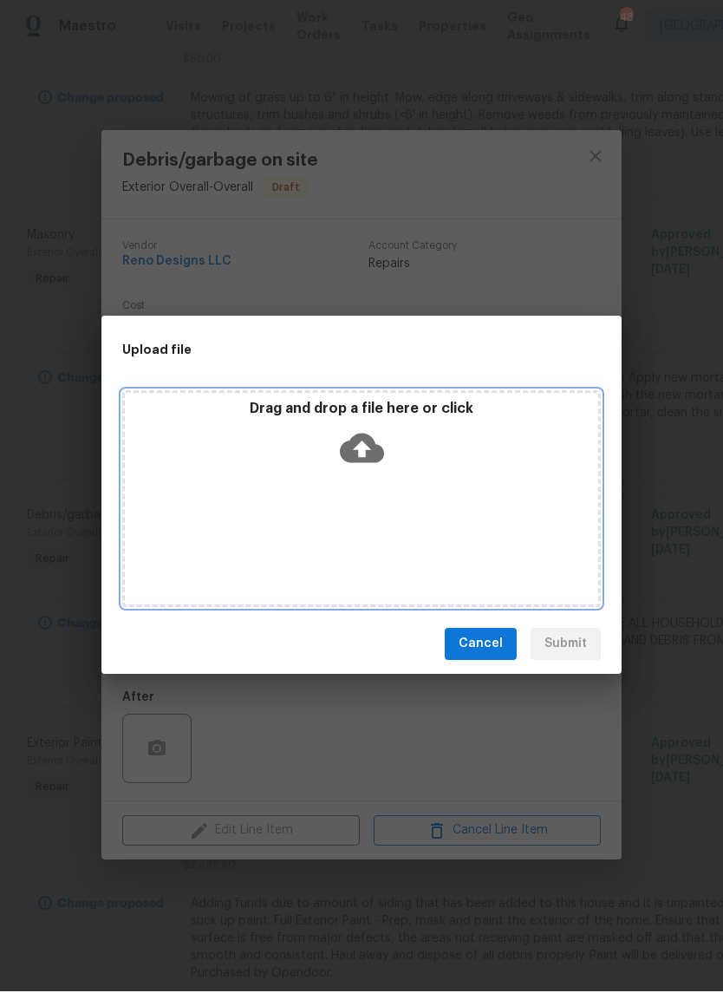
click at [365, 460] on icon at bounding box center [362, 449] width 44 height 29
